Goal: Task Accomplishment & Management: Manage account settings

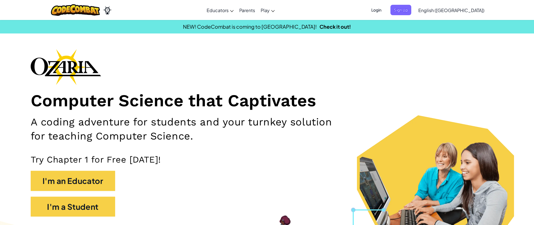
click at [385, 7] on span "Login" at bounding box center [376, 10] width 17 height 10
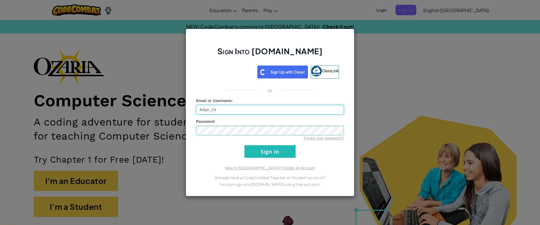
type input "[PERSON_NAME]"
click at [245, 145] on input "Sign In" at bounding box center [270, 151] width 51 height 13
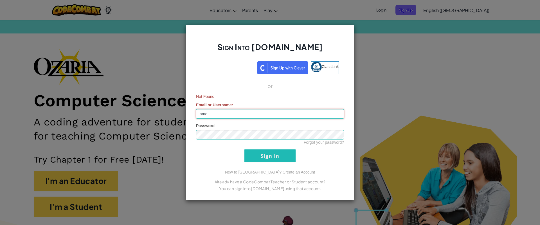
click at [233, 115] on input "amo" at bounding box center [270, 114] width 148 height 10
type input "[EMAIL_ADDRESS][DOMAIN_NAME]"
click at [245, 149] on input "Sign In" at bounding box center [270, 155] width 51 height 13
